Goal: Information Seeking & Learning: Learn about a topic

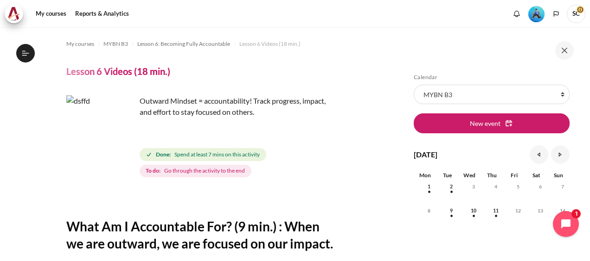
click at [203, 155] on span "Spend at least 7 mins on this activity" at bounding box center [216, 155] width 85 height 8
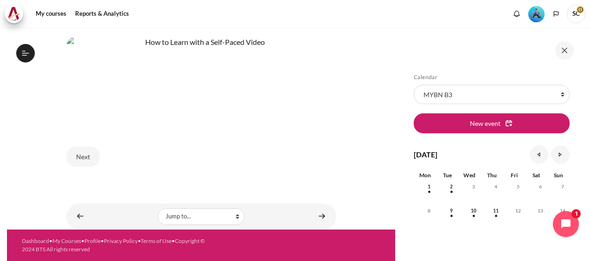
scroll to position [414, 0]
click at [80, 159] on button "Next" at bounding box center [82, 156] width 33 height 19
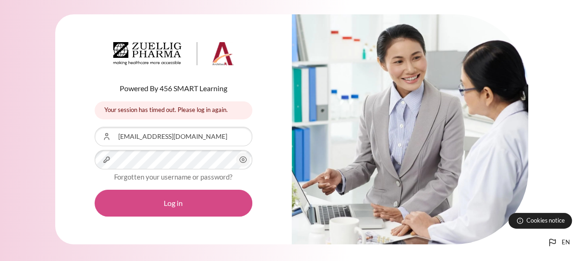
click at [177, 207] on button "Log in" at bounding box center [174, 203] width 158 height 27
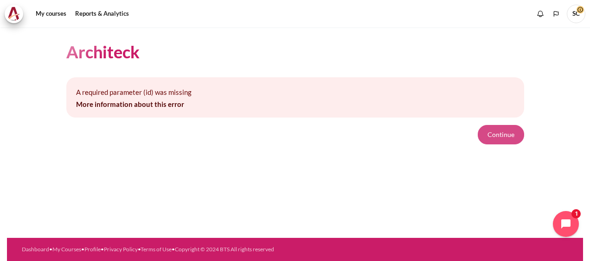
click at [500, 137] on button "Continue" at bounding box center [501, 134] width 46 height 19
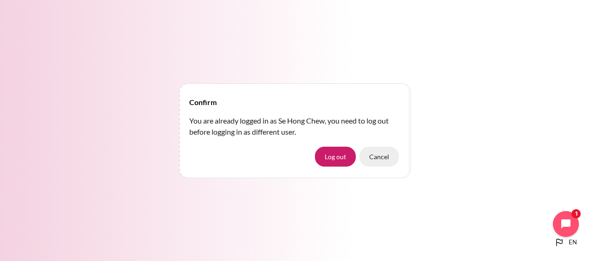
click at [387, 159] on button "Cancel" at bounding box center [378, 156] width 39 height 19
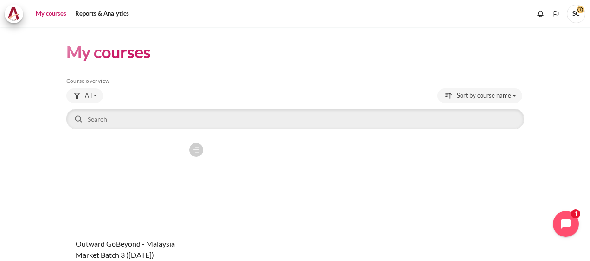
scroll to position [77, 0]
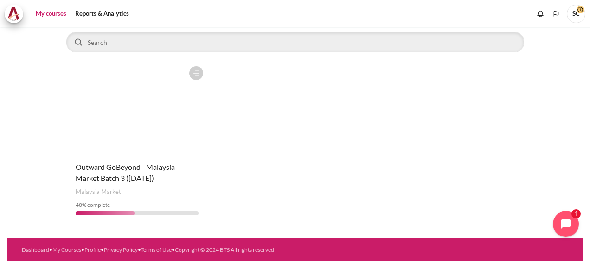
click at [154, 133] on figure "Content" at bounding box center [136, 108] width 141 height 93
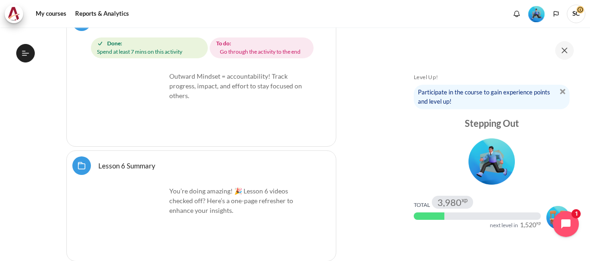
scroll to position [6192, 0]
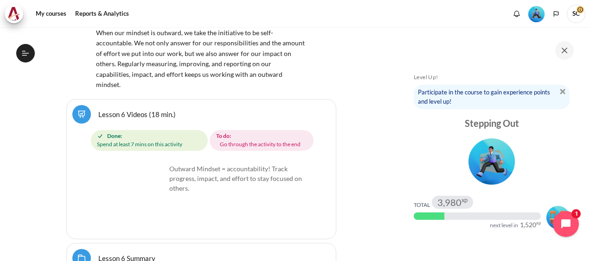
click at [211, 164] on p "Outward Mindset = accountability! Track progress, impact, and effort to stay fo…" at bounding box center [201, 178] width 210 height 29
click at [98, 254] on link "Lesson 6 Summary Folder" at bounding box center [126, 258] width 57 height 9
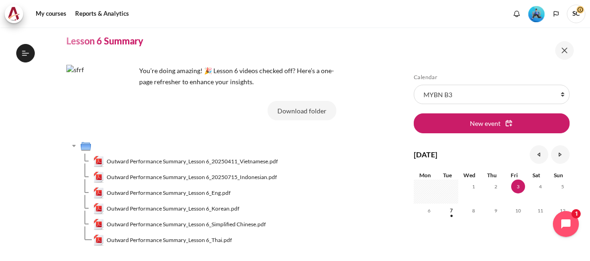
scroll to position [46, 0]
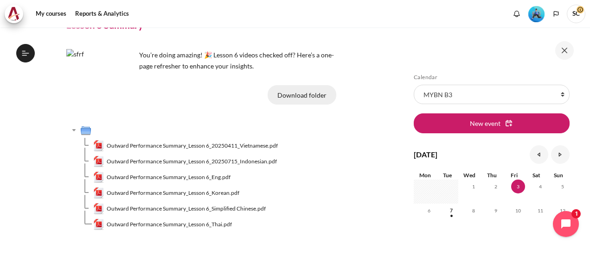
click at [310, 89] on button "Download folder" at bounding box center [301, 94] width 69 height 19
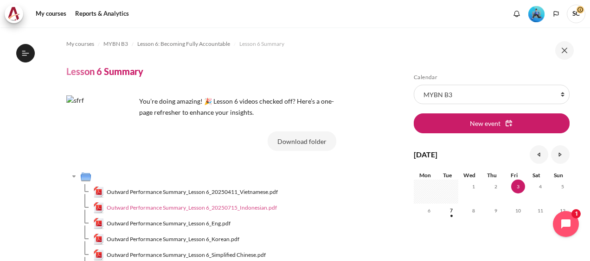
scroll to position [110, 0]
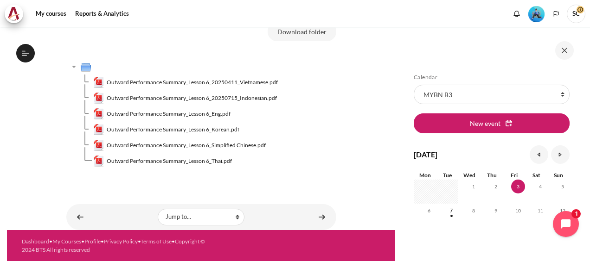
click at [319, 149] on td "Outward Performance Summary_Lesson 6_Simplified Chinese.pdf" at bounding box center [214, 146] width 243 height 16
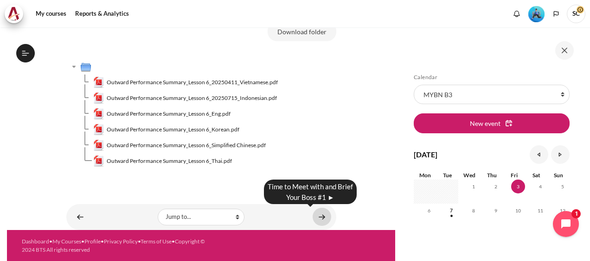
click at [317, 216] on link "Content" at bounding box center [321, 217] width 19 height 18
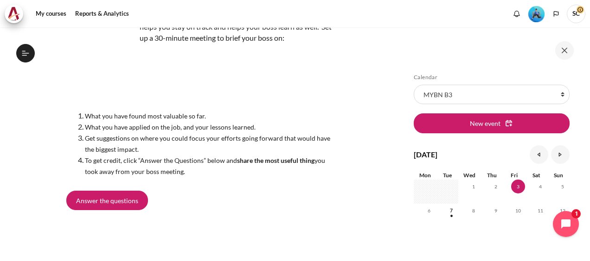
scroll to position [93, 0]
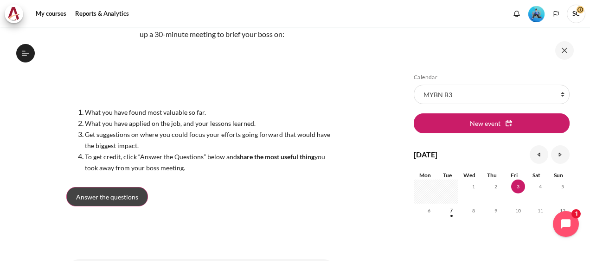
click at [129, 202] on span "Answer the questions" at bounding box center [107, 197] width 62 height 10
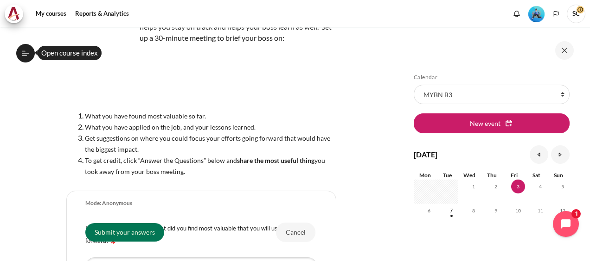
scroll to position [97, 0]
click at [315, 132] on li "What you have applied on the job, and your lessons learned." at bounding box center [210, 126] width 251 height 11
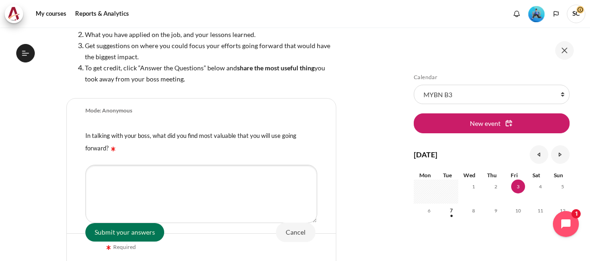
scroll to position [190, 0]
click at [357, 142] on section "My courses MYBN B3 Lesson 6: Becoming Fully Accountable Time to Meet with and B…" at bounding box center [201, 98] width 388 height 521
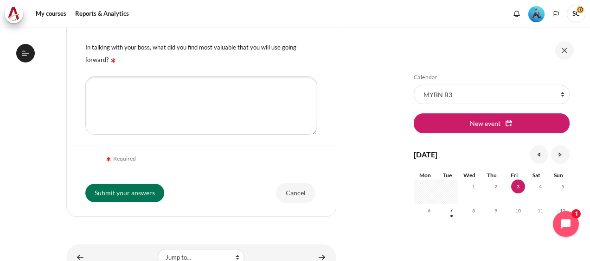
scroll to position [282, 0]
